Goal: Task Accomplishment & Management: Use online tool/utility

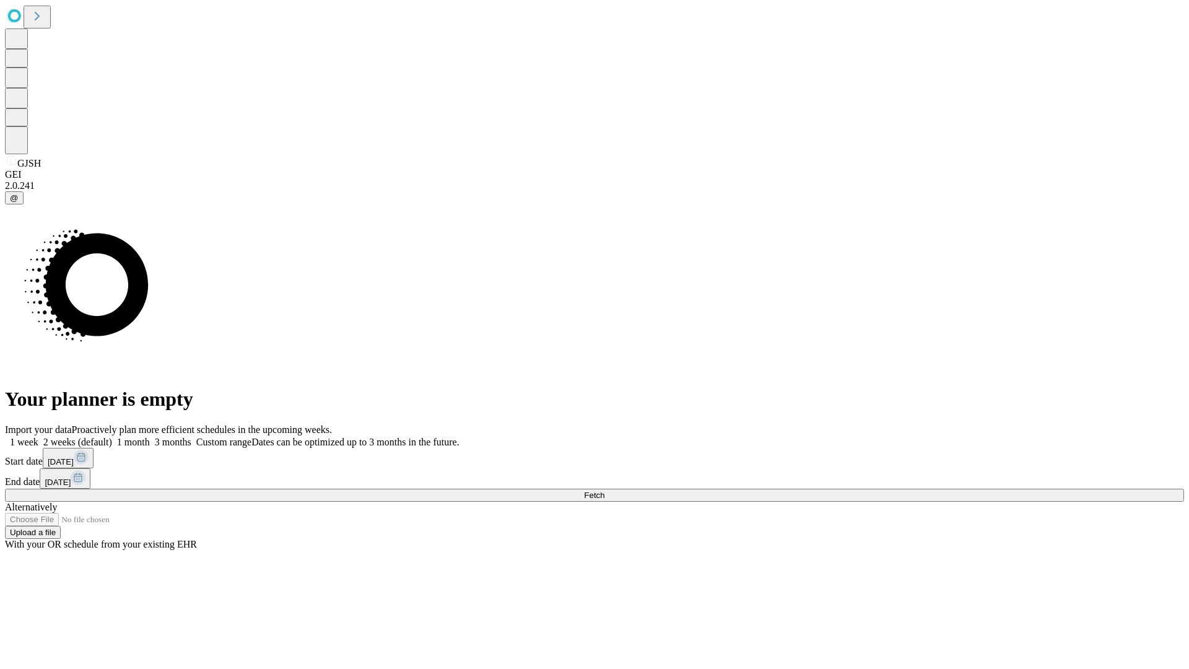
click at [604, 490] on span "Fetch" at bounding box center [594, 494] width 20 height 9
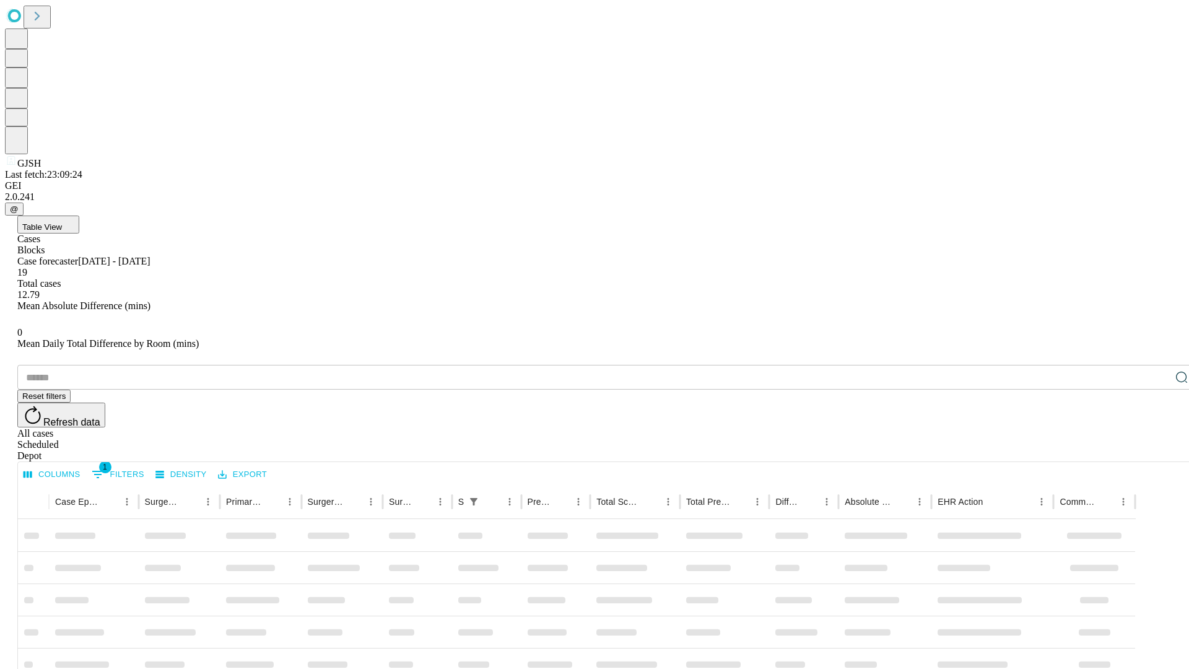
click at [1156, 450] on div "Depot" at bounding box center [606, 455] width 1179 height 11
